Goal: Transaction & Acquisition: Purchase product/service

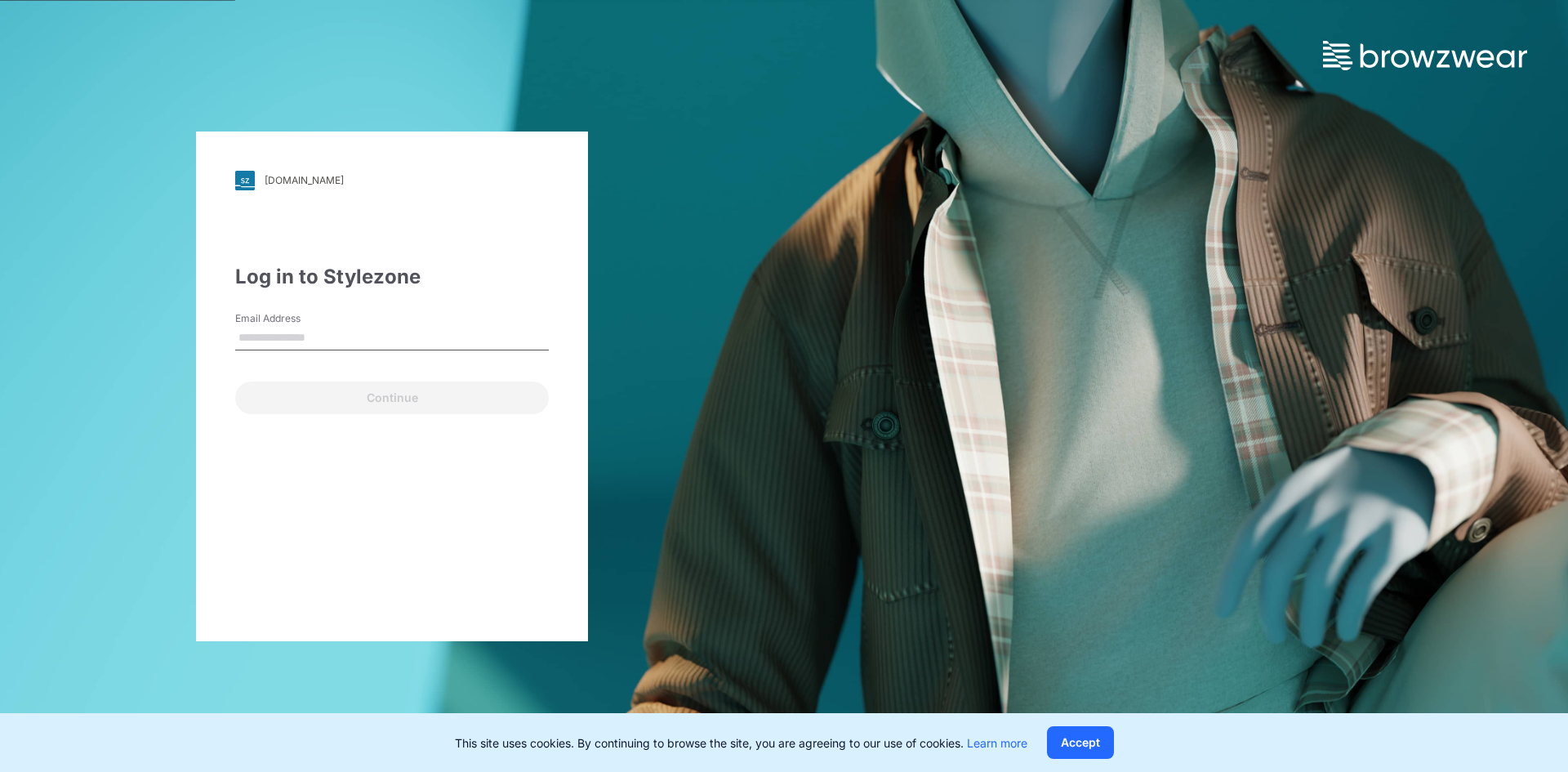
type input "**********"
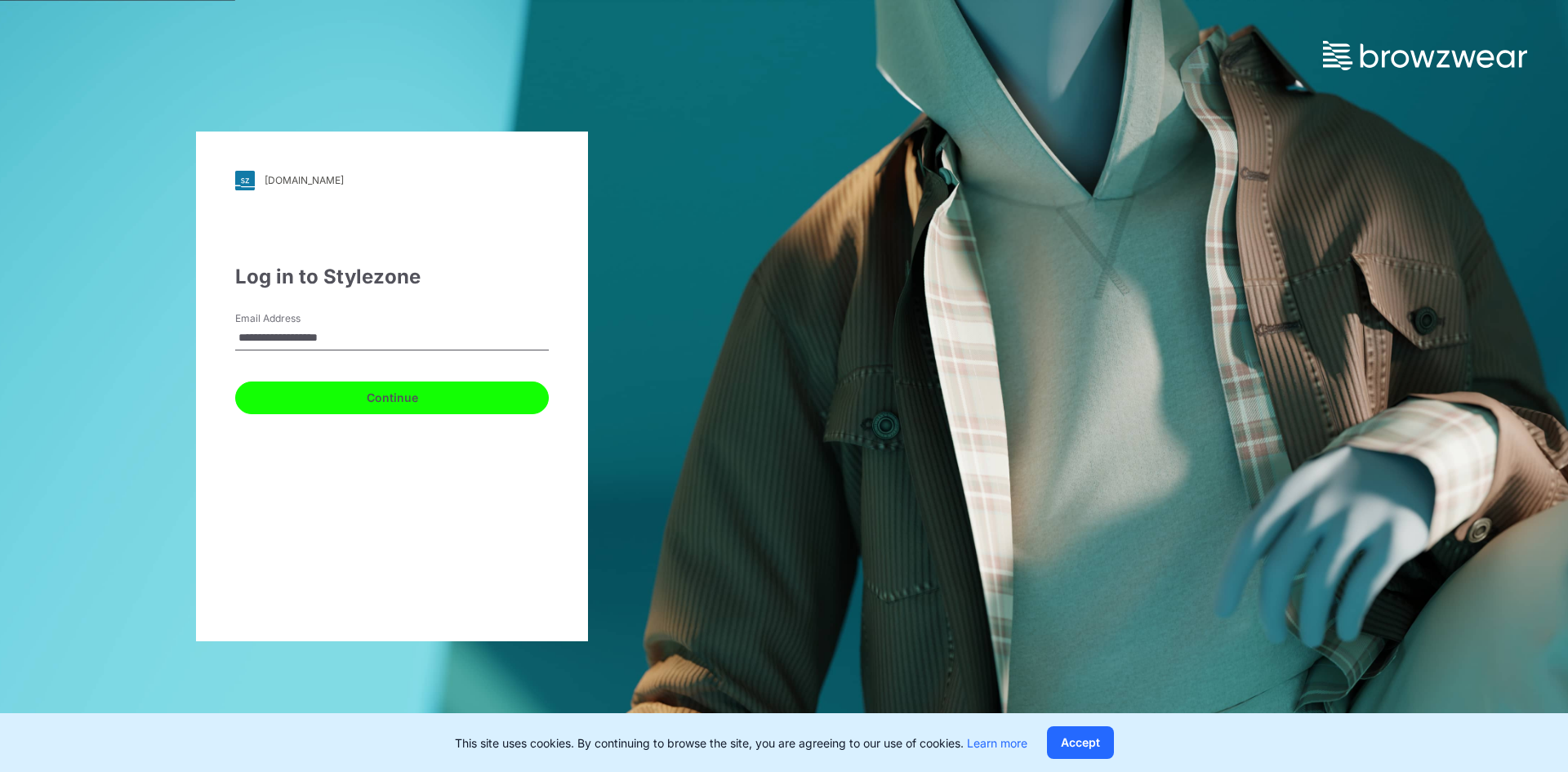
click at [475, 406] on button "Continue" at bounding box center [392, 397] width 313 height 32
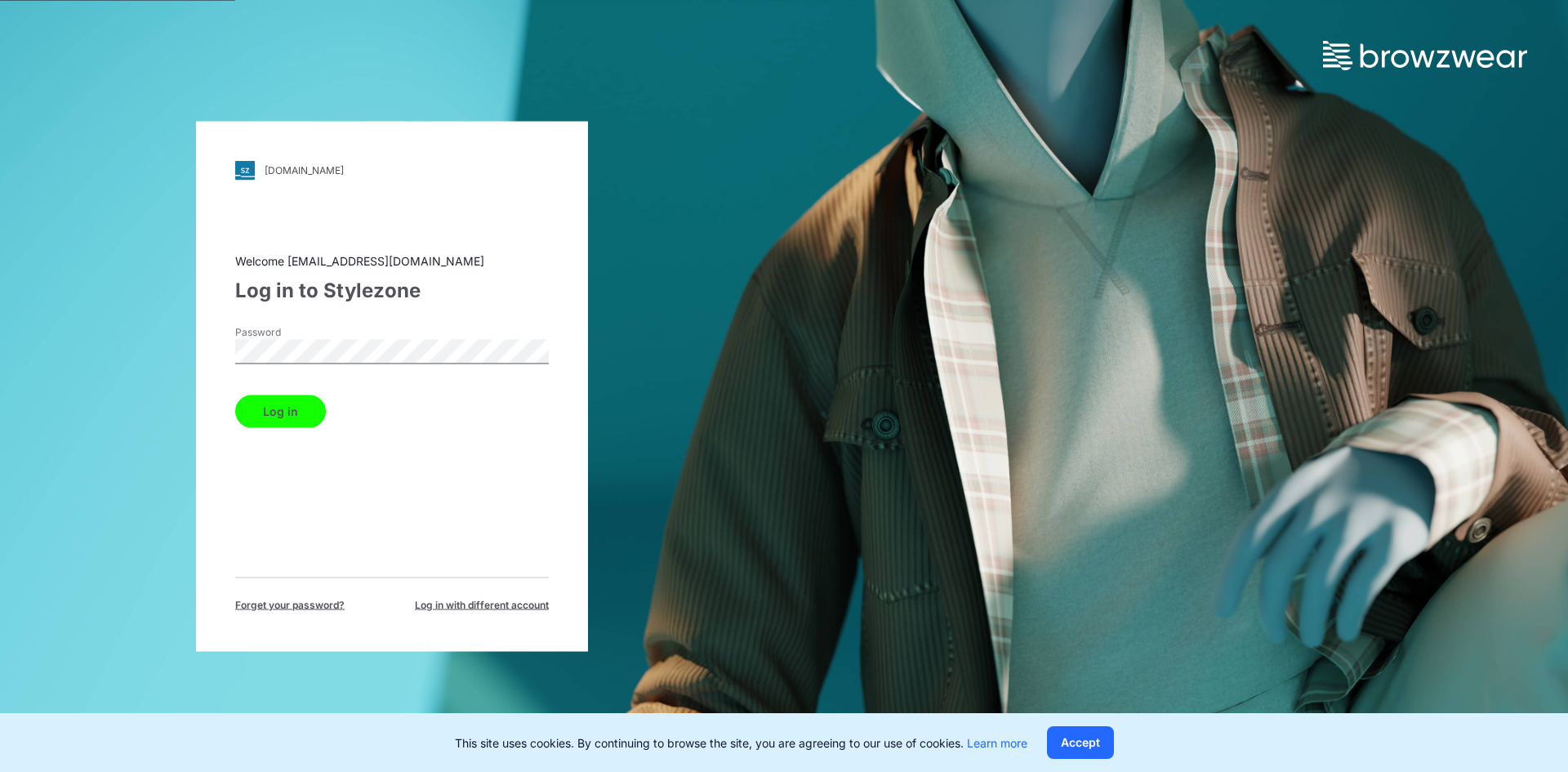
click at [266, 414] on button "Log in" at bounding box center [281, 411] width 91 height 32
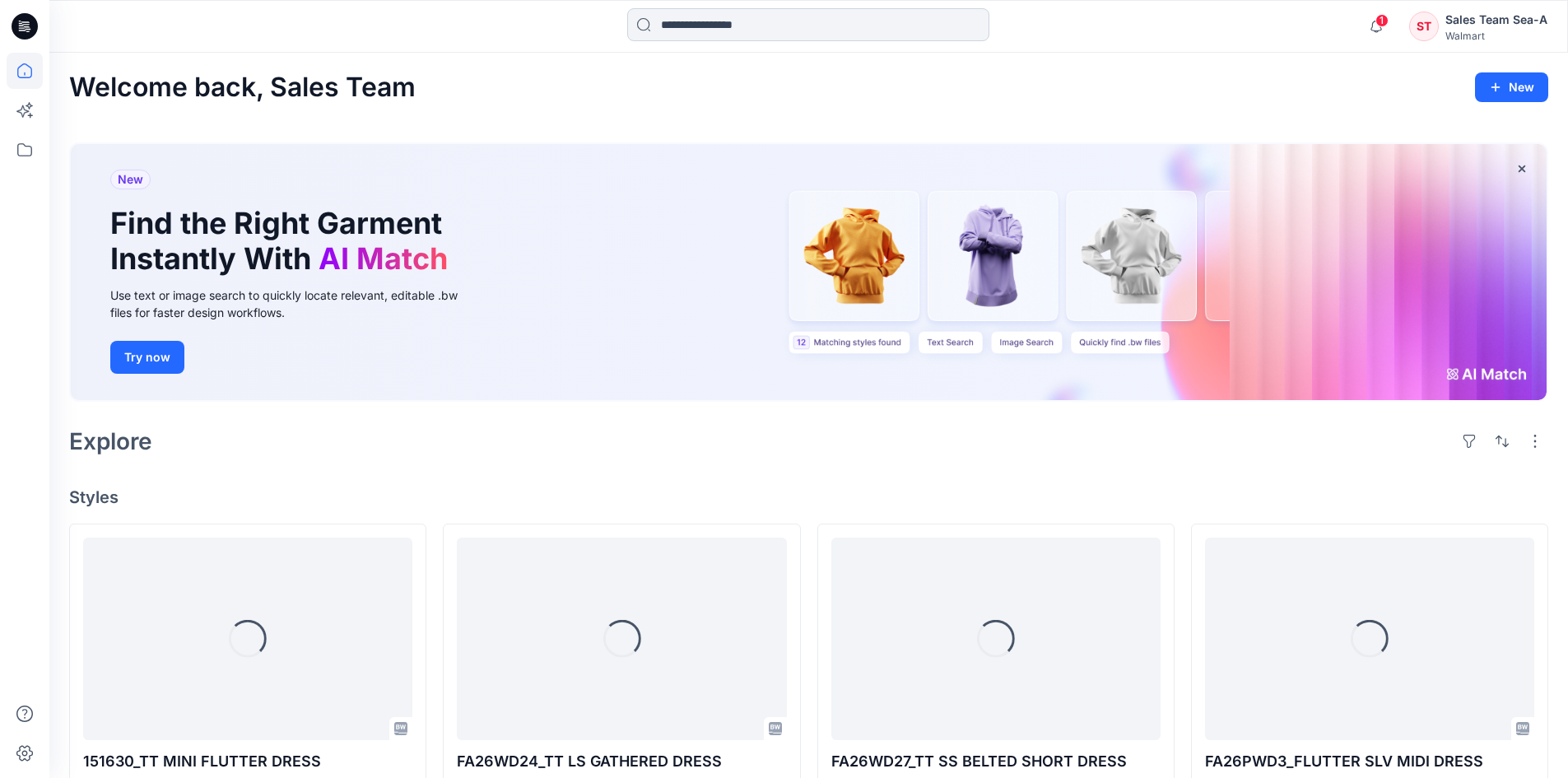
click at [806, 25] on input at bounding box center [808, 24] width 362 height 33
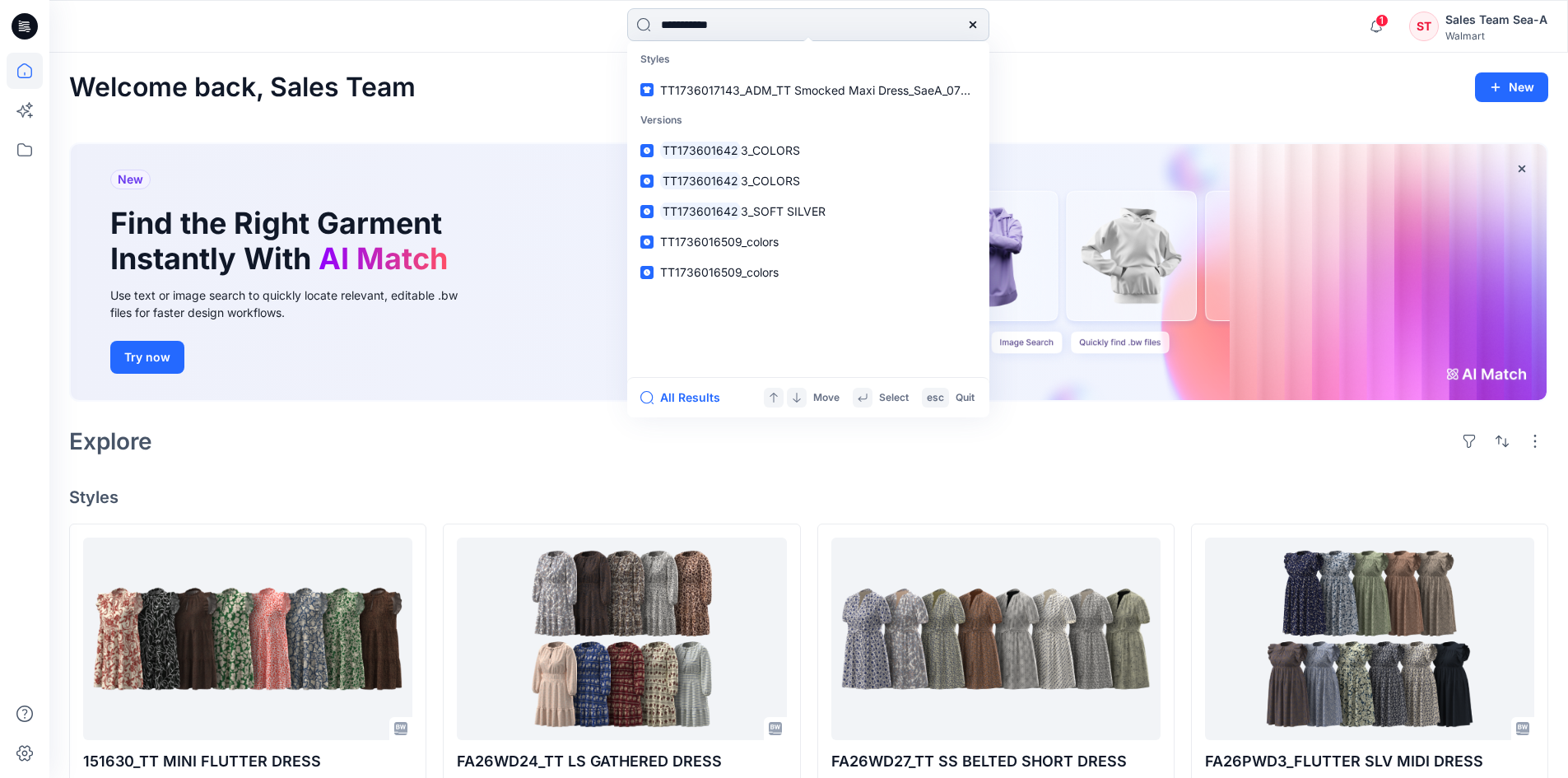
type input "**********"
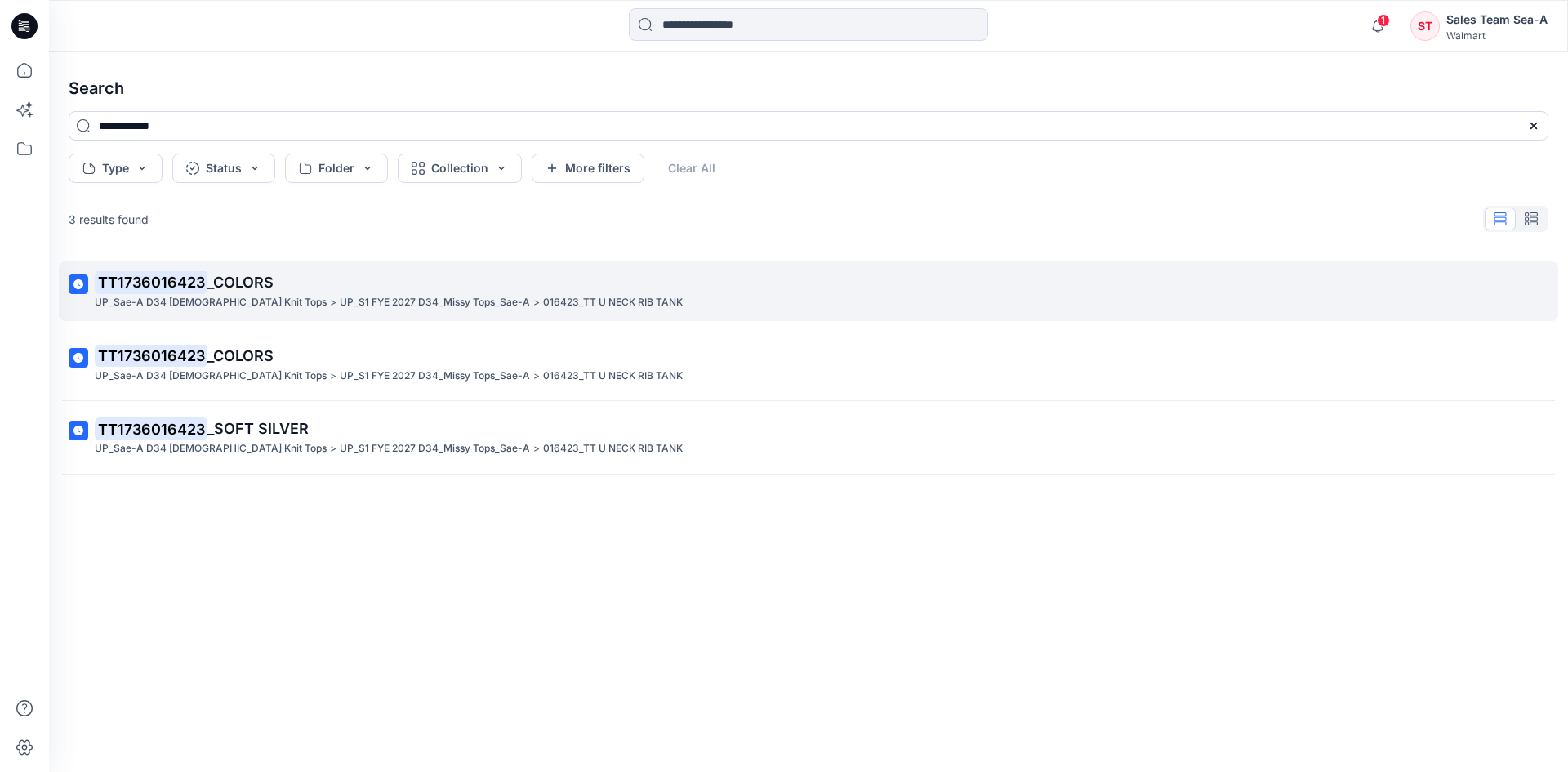
click at [231, 277] on span "_COLORS" at bounding box center [241, 283] width 66 height 18
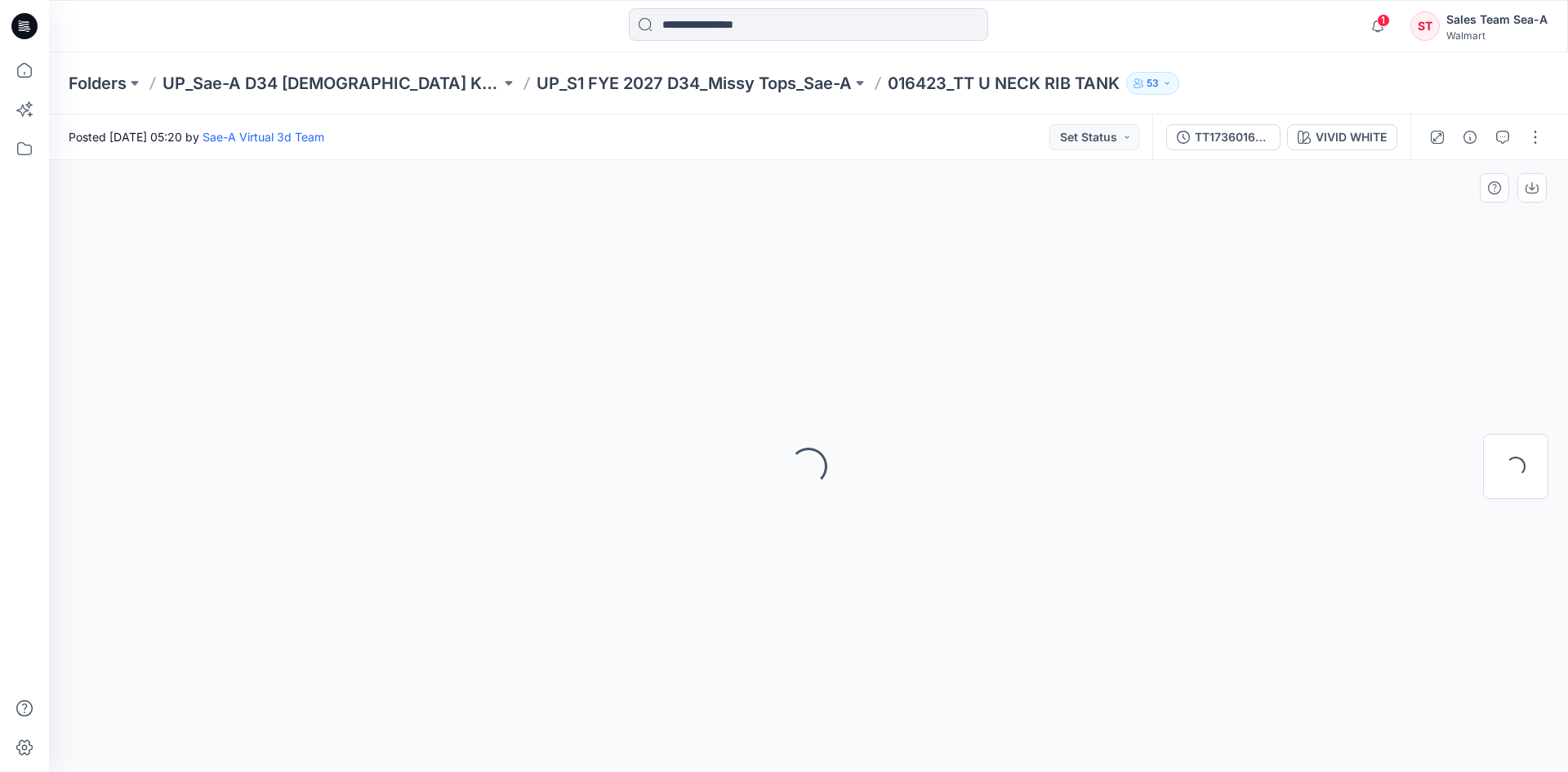
click at [601, 296] on div "Loading..." at bounding box center [808, 466] width 1519 height 612
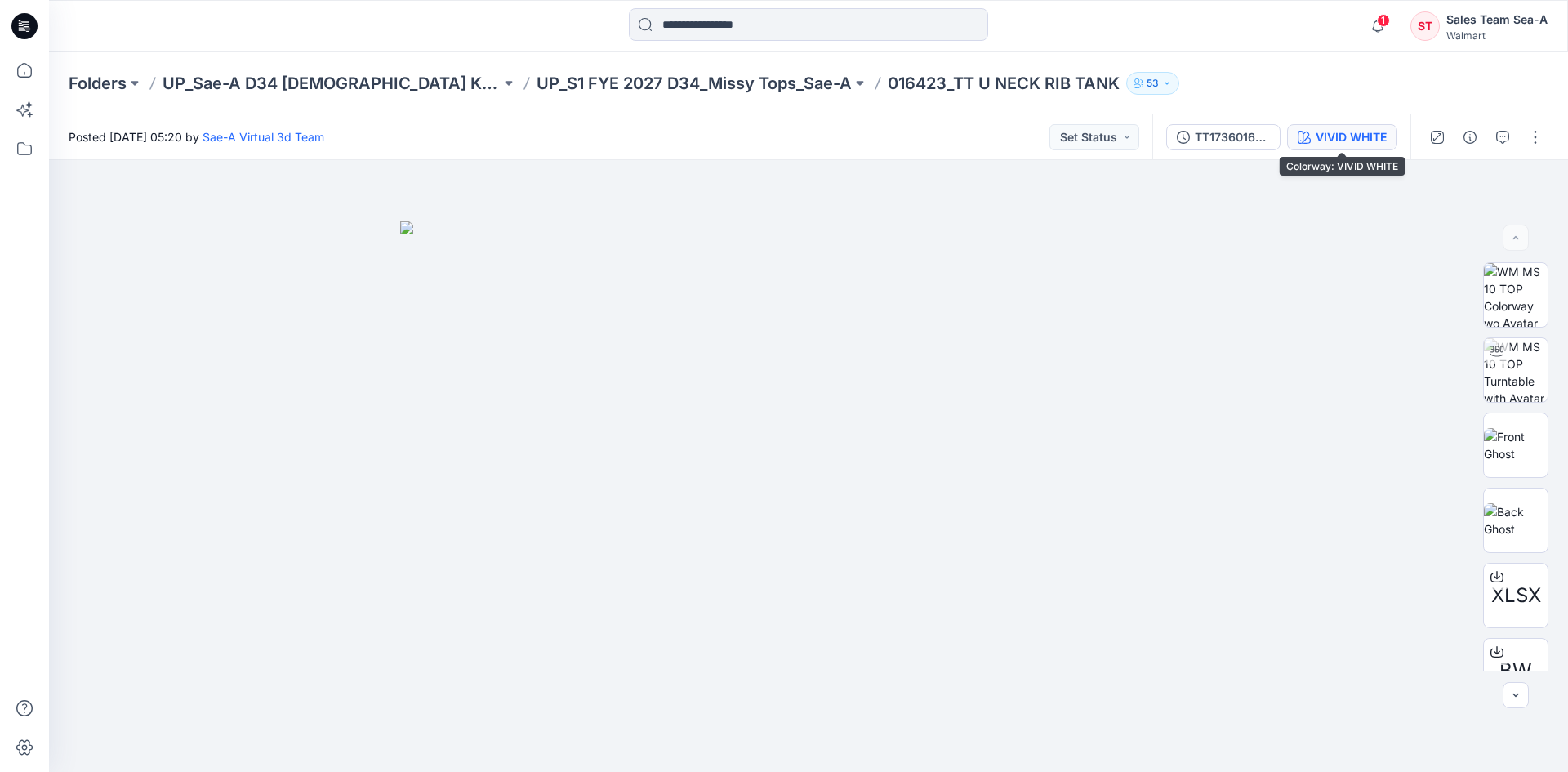
click at [1374, 141] on div "VIVID WHITE" at bounding box center [1350, 137] width 71 height 18
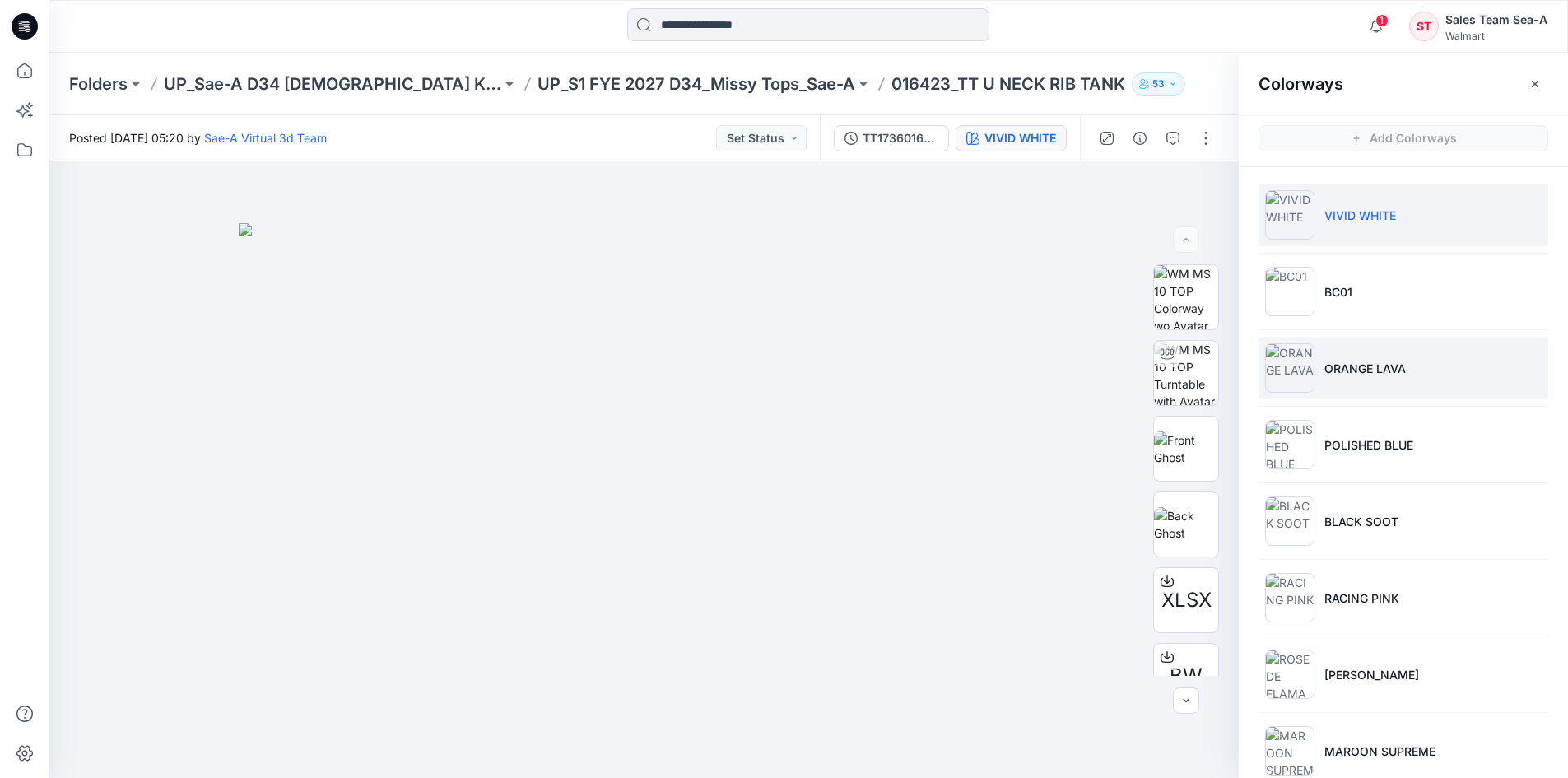
click at [1370, 370] on p "ORANGE LAVA" at bounding box center [1364, 369] width 81 height 18
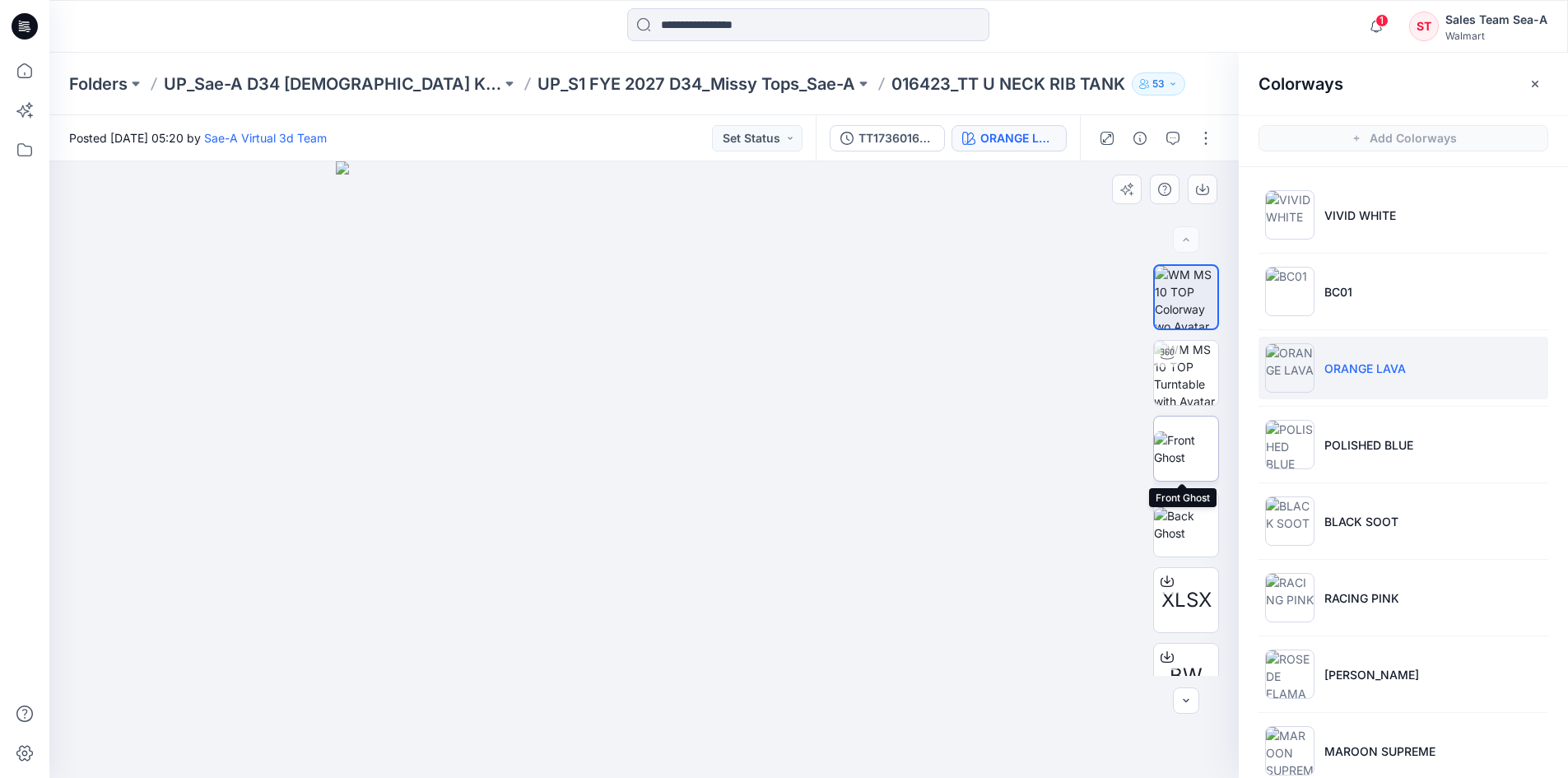
click at [1196, 455] on img at bounding box center [1185, 448] width 64 height 34
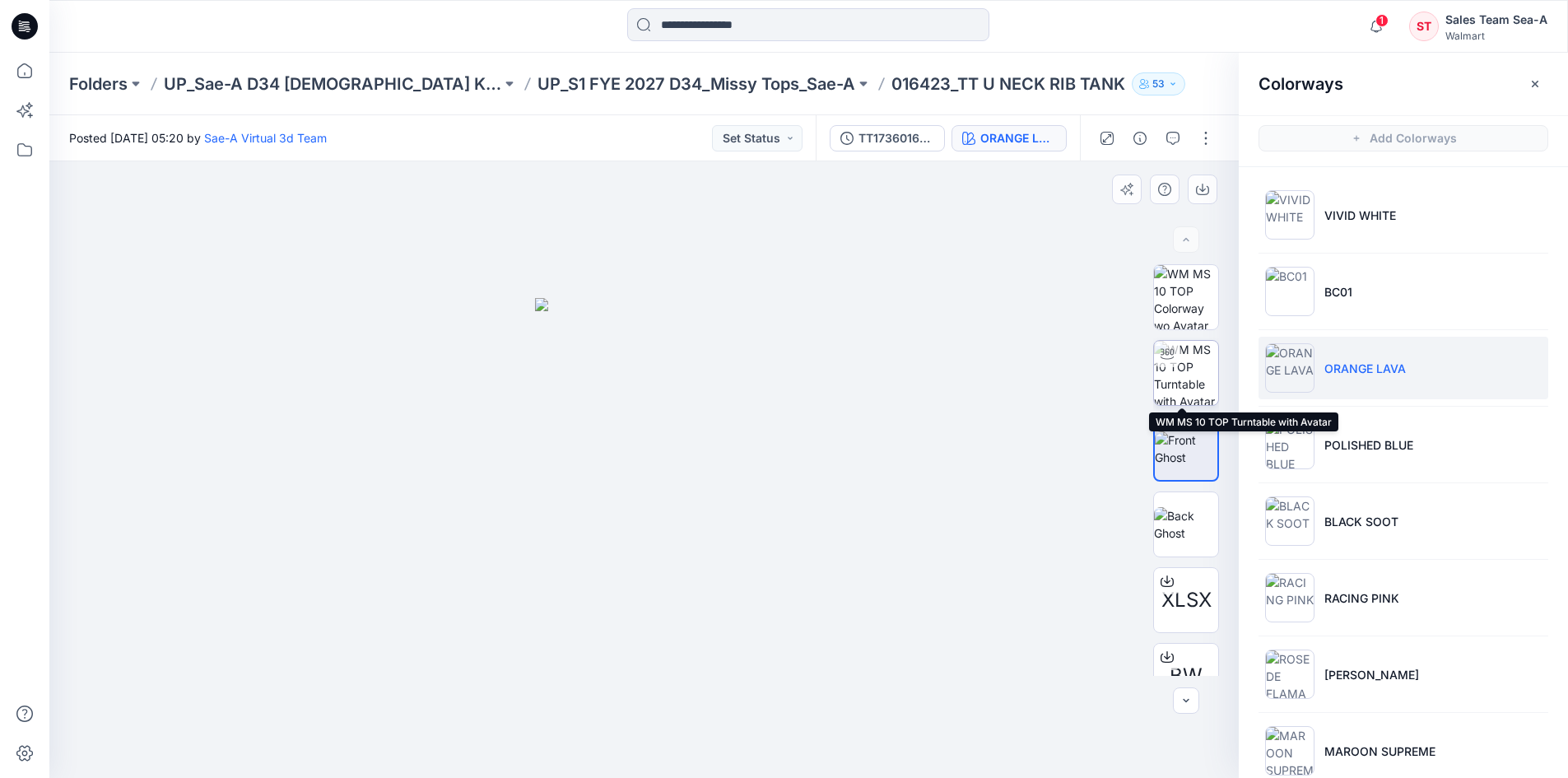
click at [1174, 363] on div at bounding box center [1167, 354] width 26 height 26
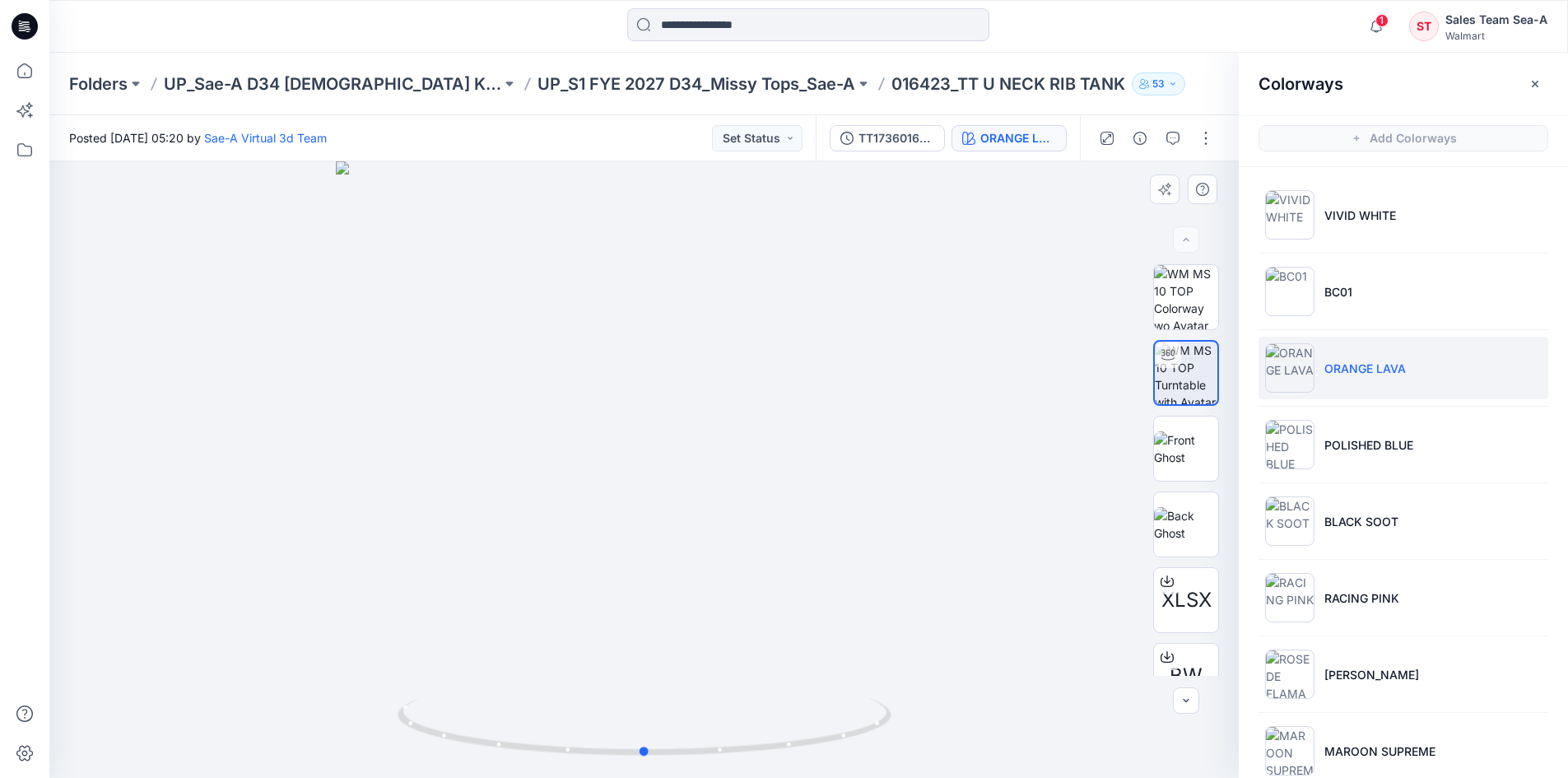
click at [964, 438] on div at bounding box center [644, 469] width 1189 height 617
drag, startPoint x: 868, startPoint y: 507, endPoint x: 631, endPoint y: 519, distance: 237.3
click at [631, 519] on div at bounding box center [644, 469] width 1189 height 617
drag, startPoint x: 565, startPoint y: 466, endPoint x: 707, endPoint y: 467, distance: 142.0
click at [707, 467] on div at bounding box center [644, 469] width 1189 height 617
